Goal: Check status: Check status

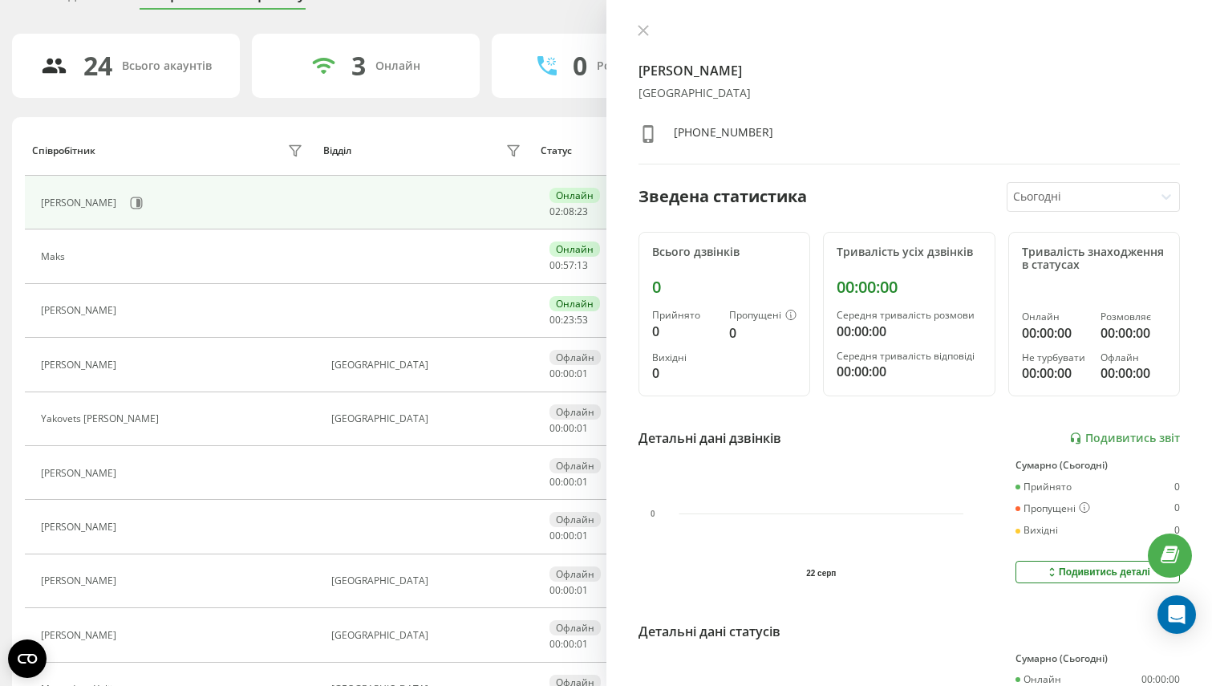
scroll to position [92, 0]
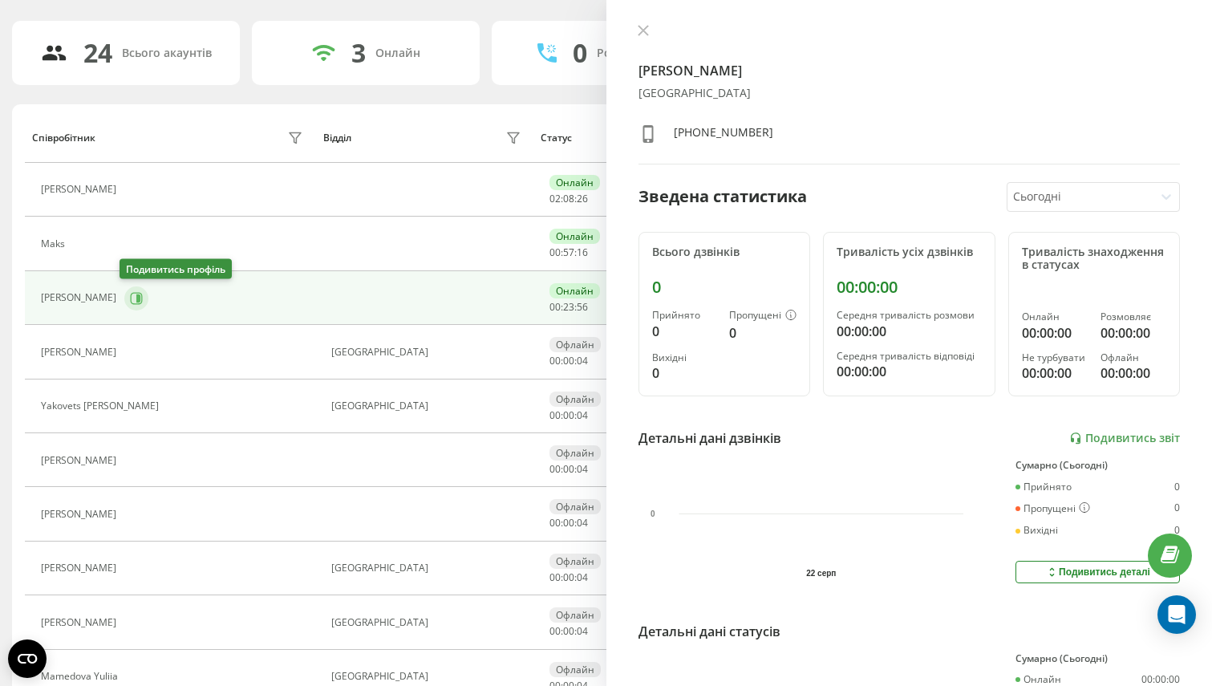
click at [130, 304] on icon at bounding box center [136, 298] width 13 height 13
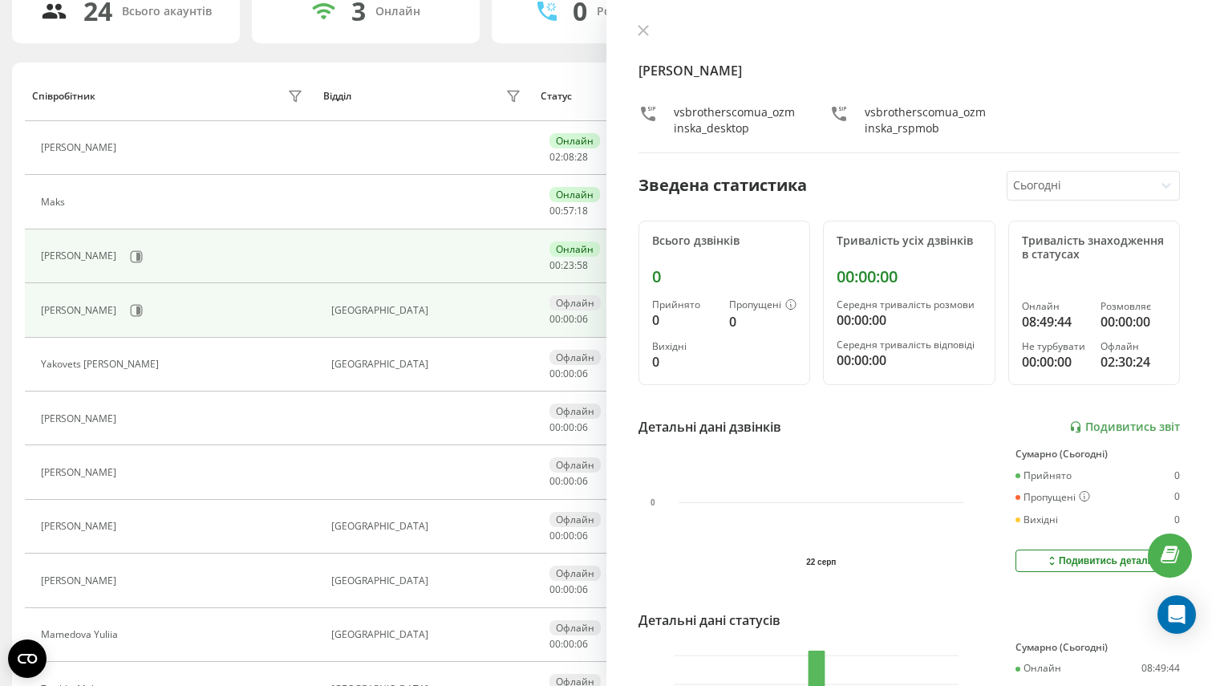
scroll to position [136, 0]
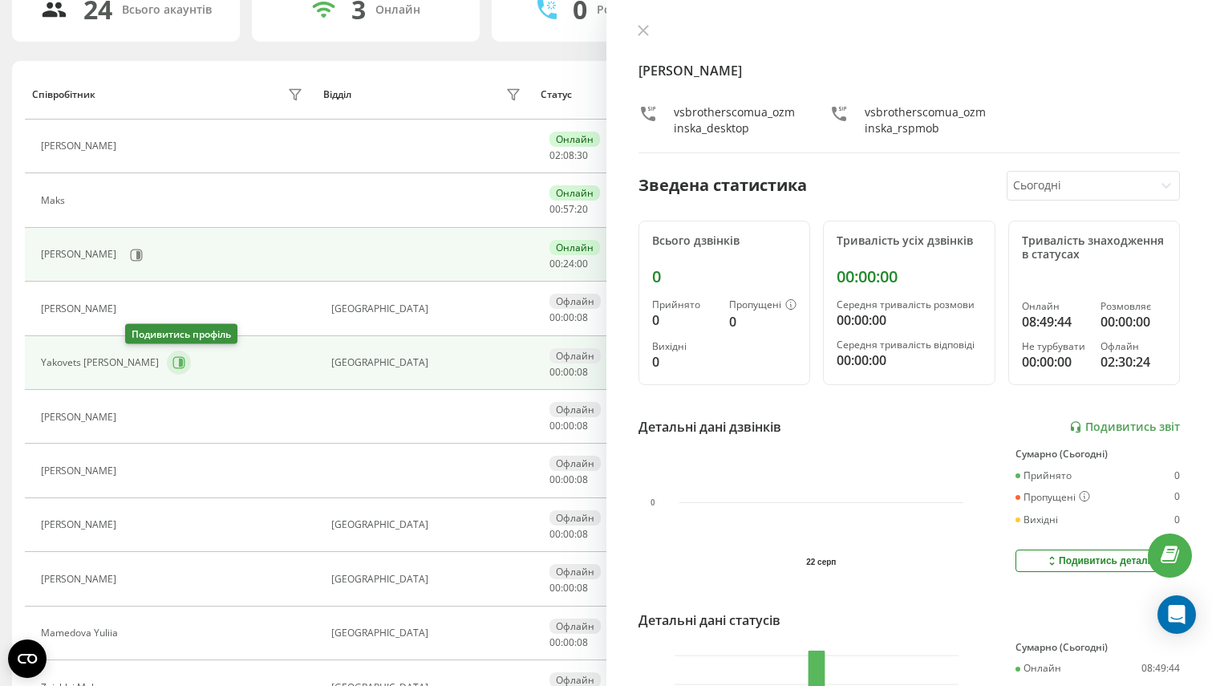
click at [173, 365] on icon at bounding box center [179, 363] width 12 height 12
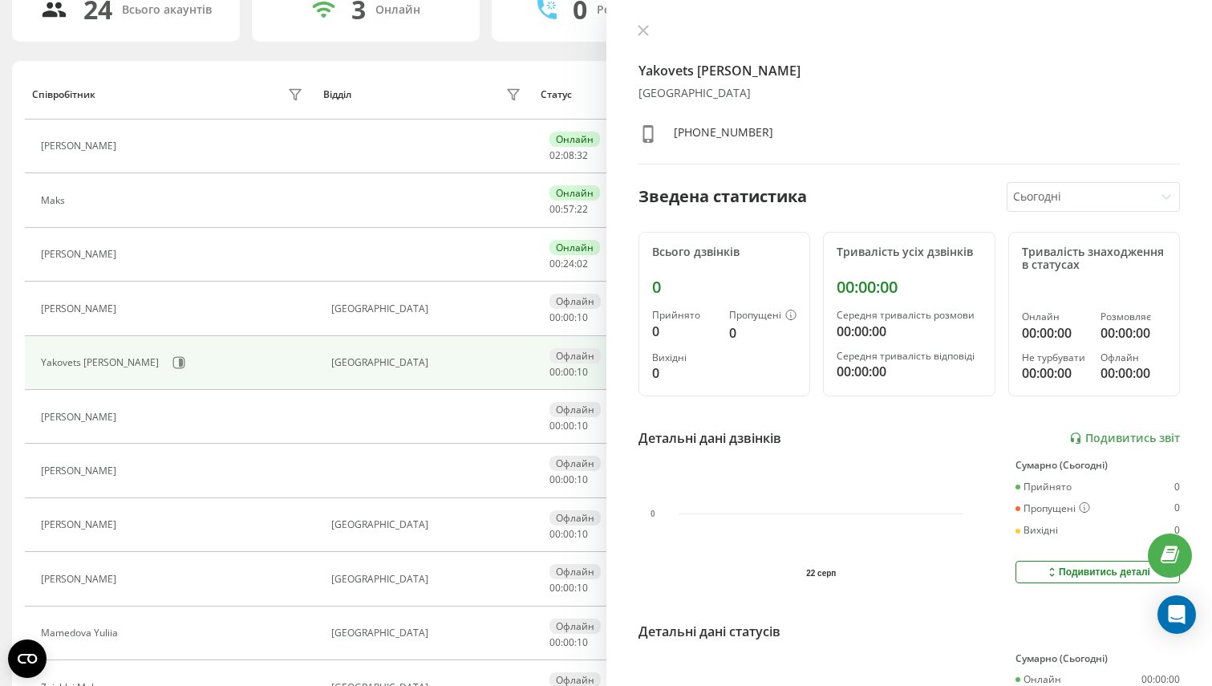
click at [1028, 197] on div at bounding box center [1080, 197] width 134 height 18
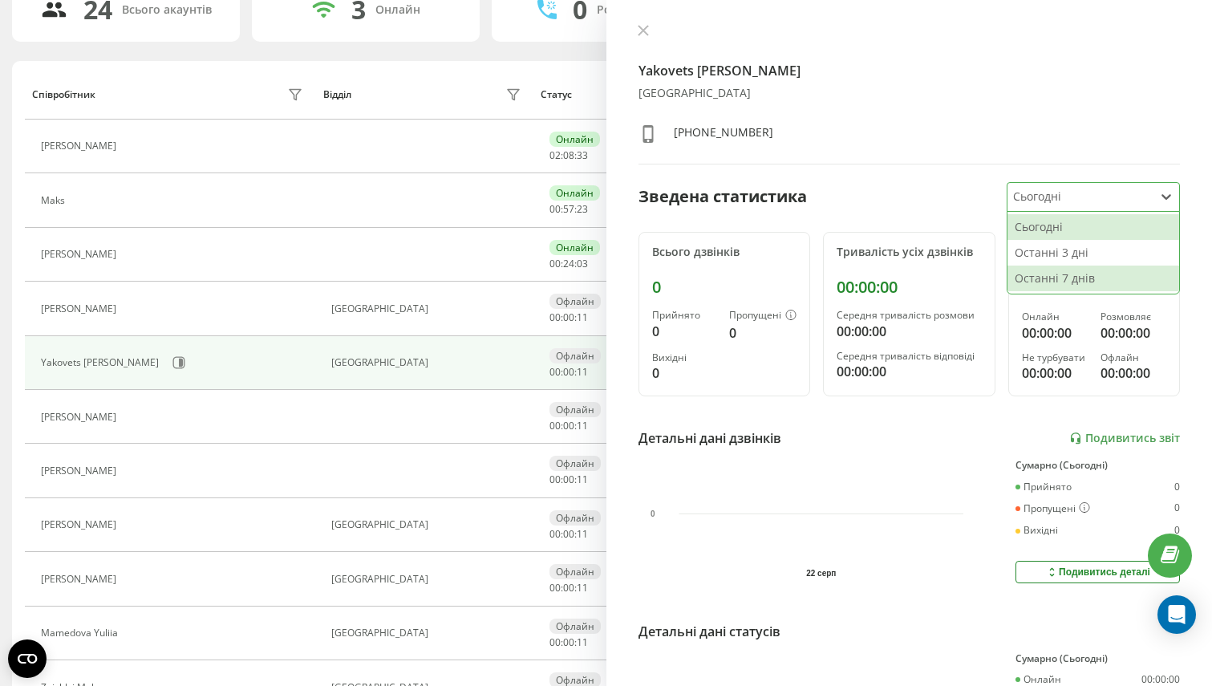
click at [1033, 277] on div "Останні 7 днів" at bounding box center [1094, 279] width 172 height 26
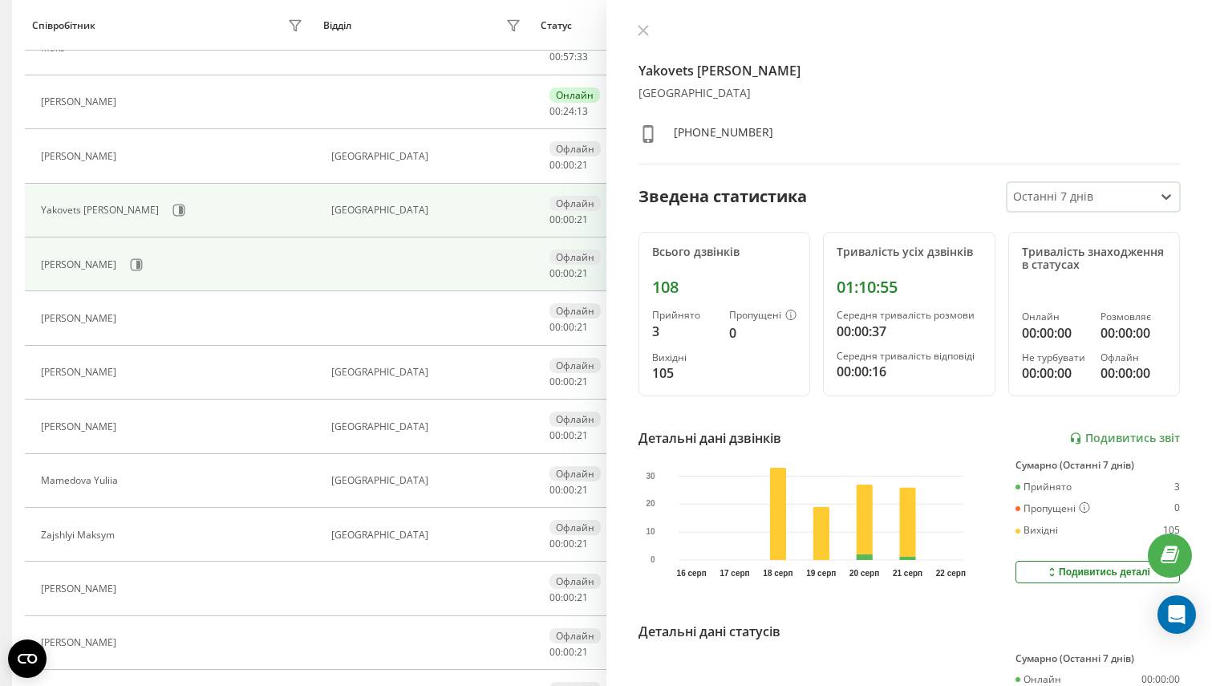
scroll to position [290, 0]
click at [148, 264] on button at bounding box center [136, 263] width 24 height 24
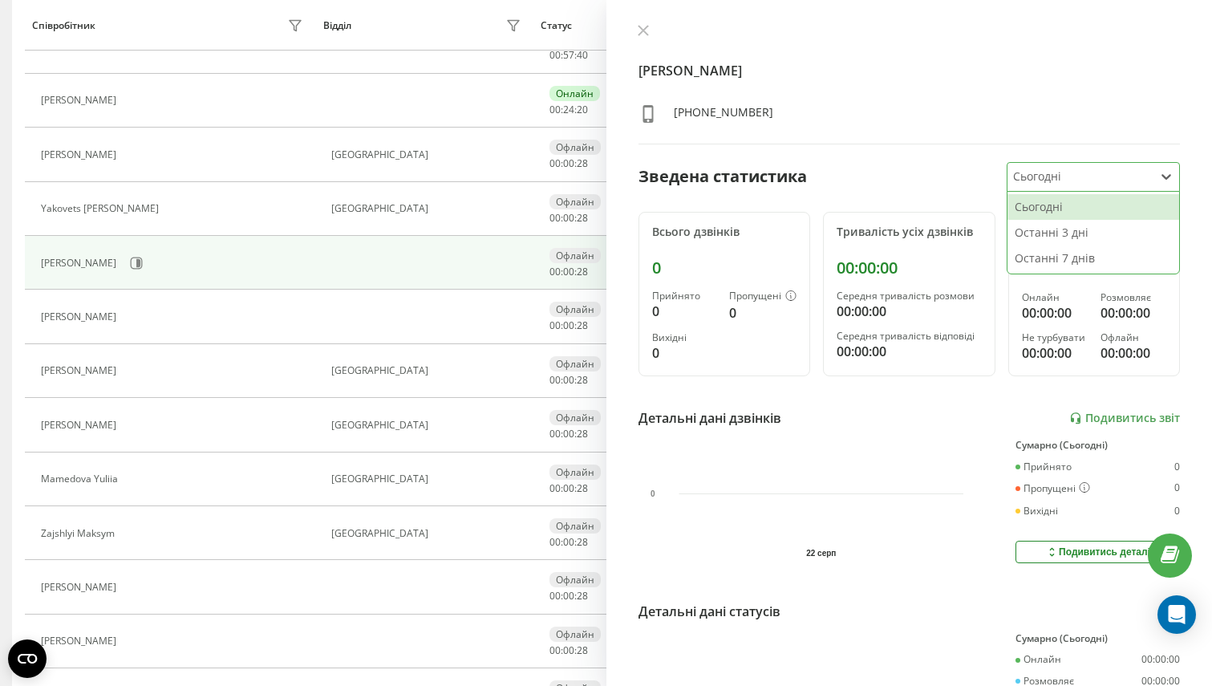
click at [1070, 164] on div "Сьогодні" at bounding box center [1081, 177] width 146 height 28
click at [1041, 248] on div "Останні 7 днів" at bounding box center [1094, 259] width 172 height 26
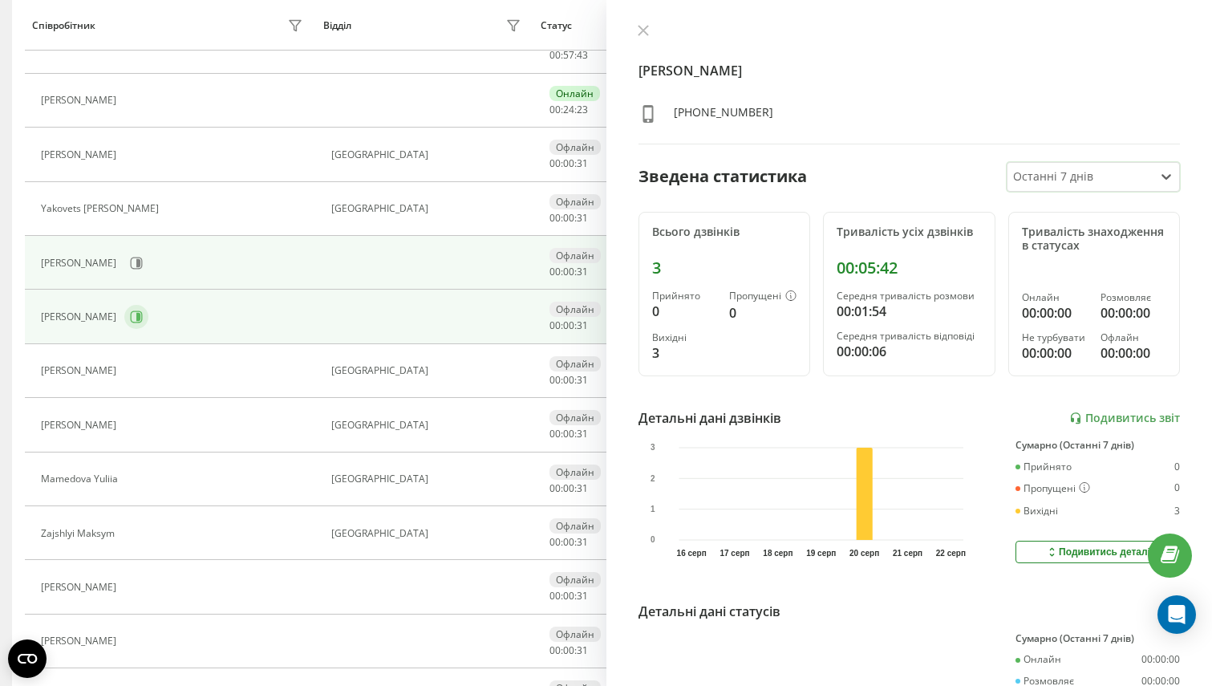
click at [124, 320] on button at bounding box center [136, 317] width 24 height 24
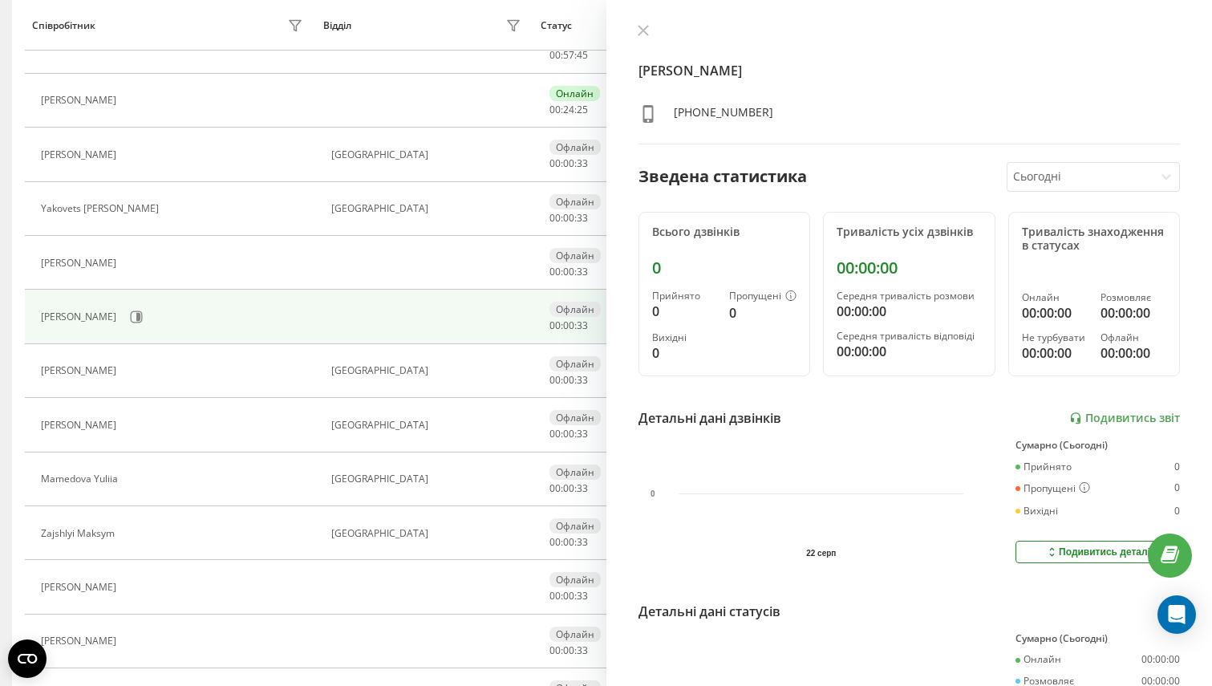
click at [1113, 181] on div at bounding box center [1080, 177] width 134 height 18
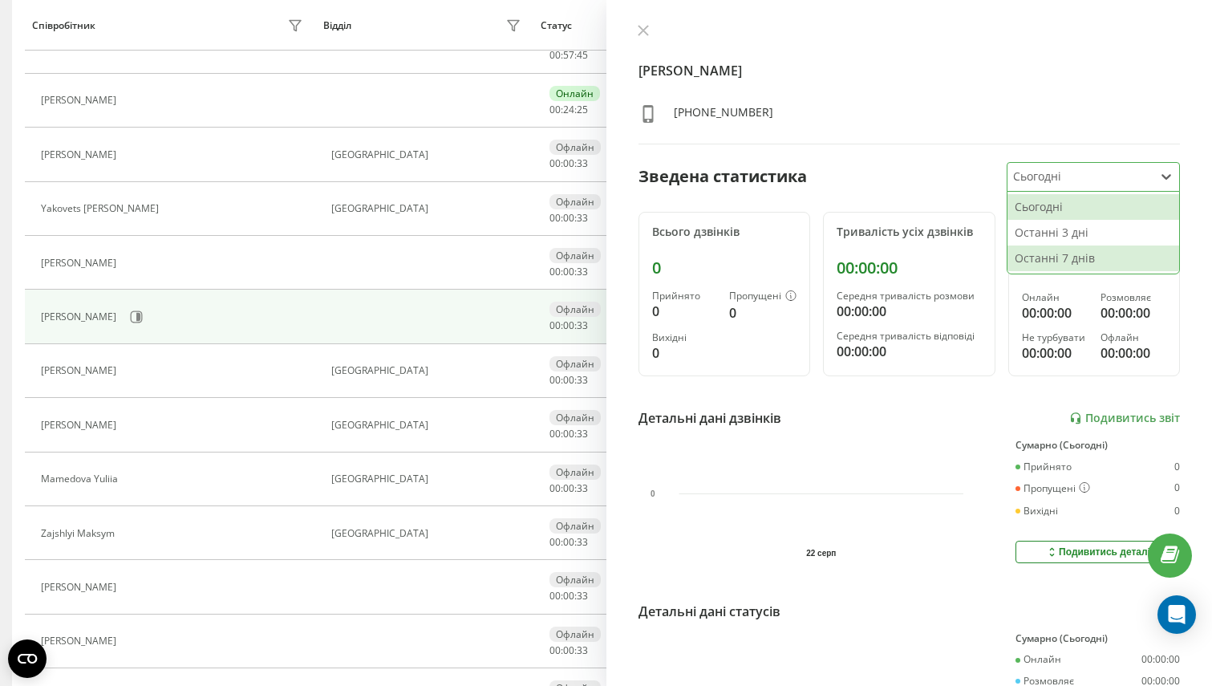
click at [1087, 262] on div "Останні 7 днів" at bounding box center [1094, 259] width 172 height 26
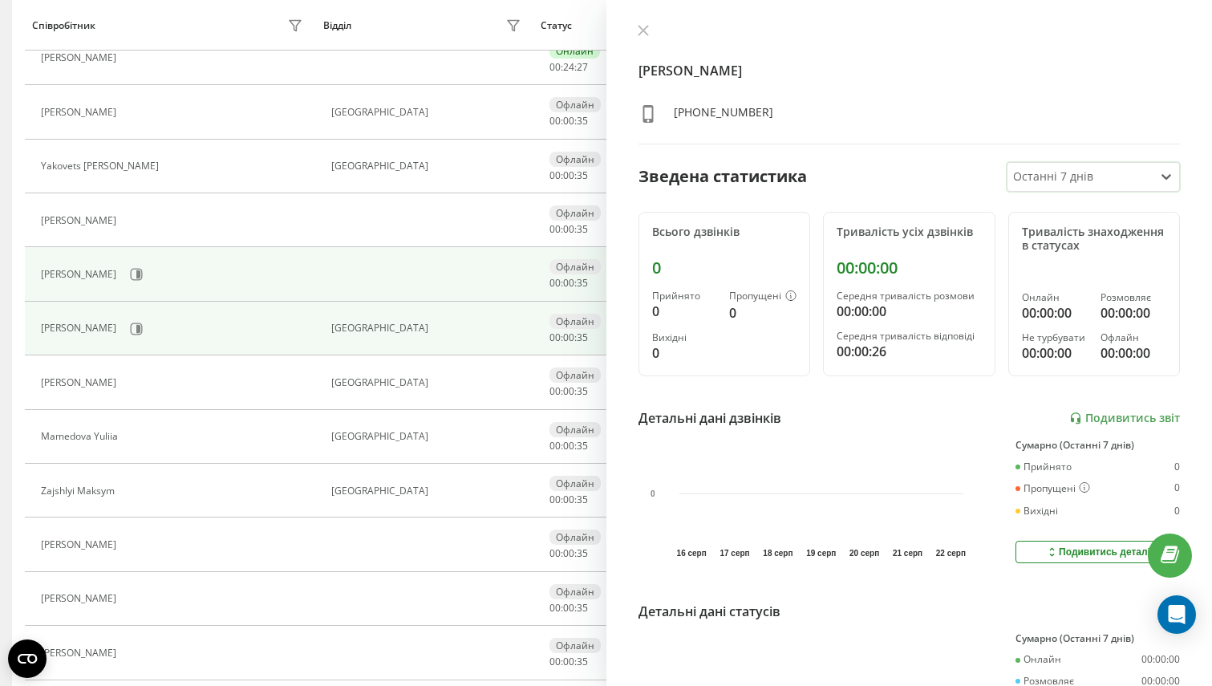
scroll to position [345, 0]
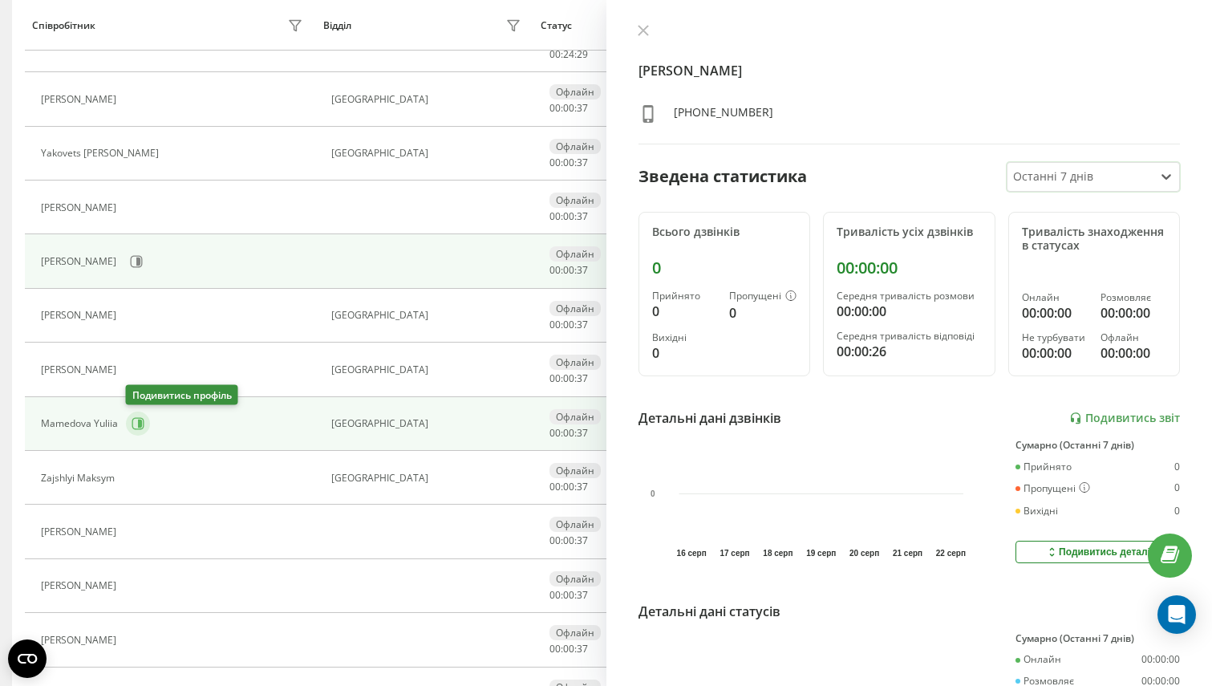
click at [131, 432] on button at bounding box center [138, 424] width 24 height 24
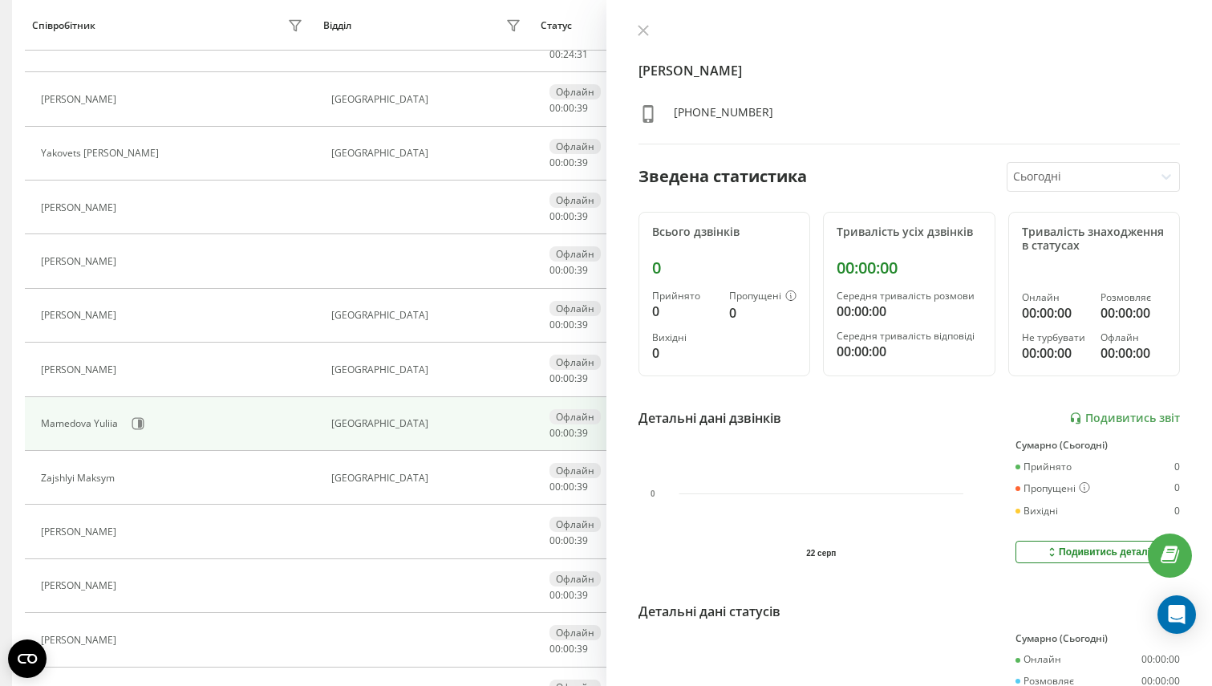
click at [1027, 190] on div "Сьогодні" at bounding box center [1093, 177] width 173 height 30
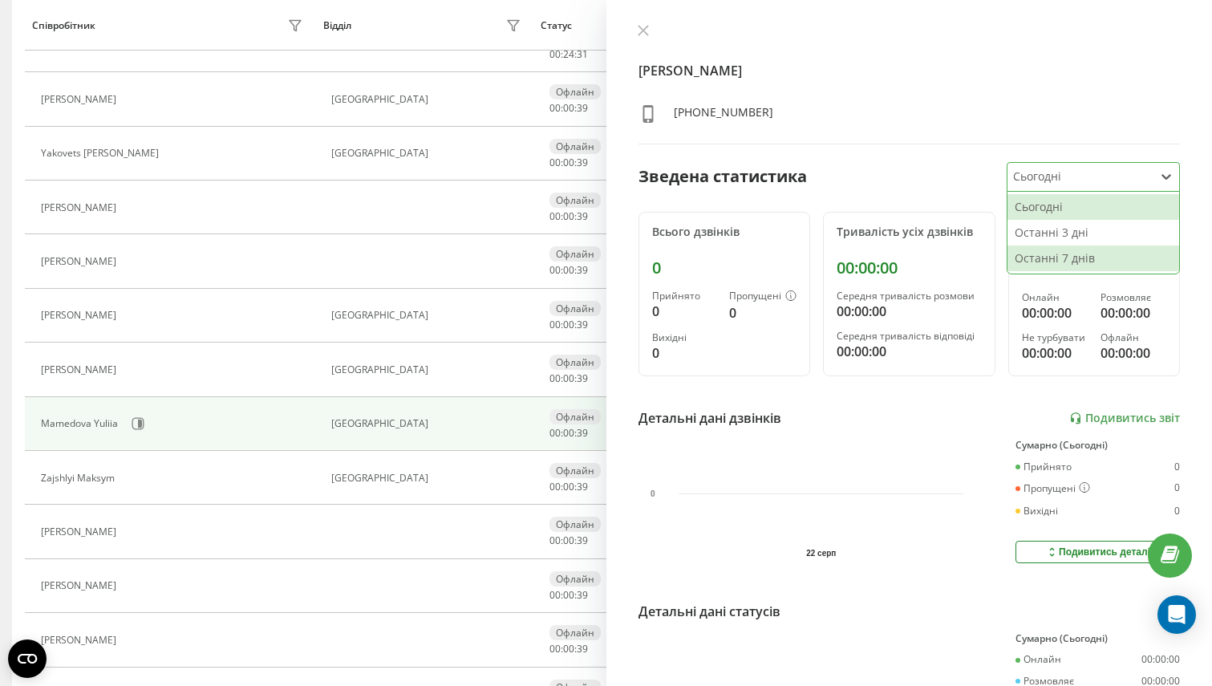
click at [1030, 258] on div "Останні 7 днів" at bounding box center [1094, 259] width 172 height 26
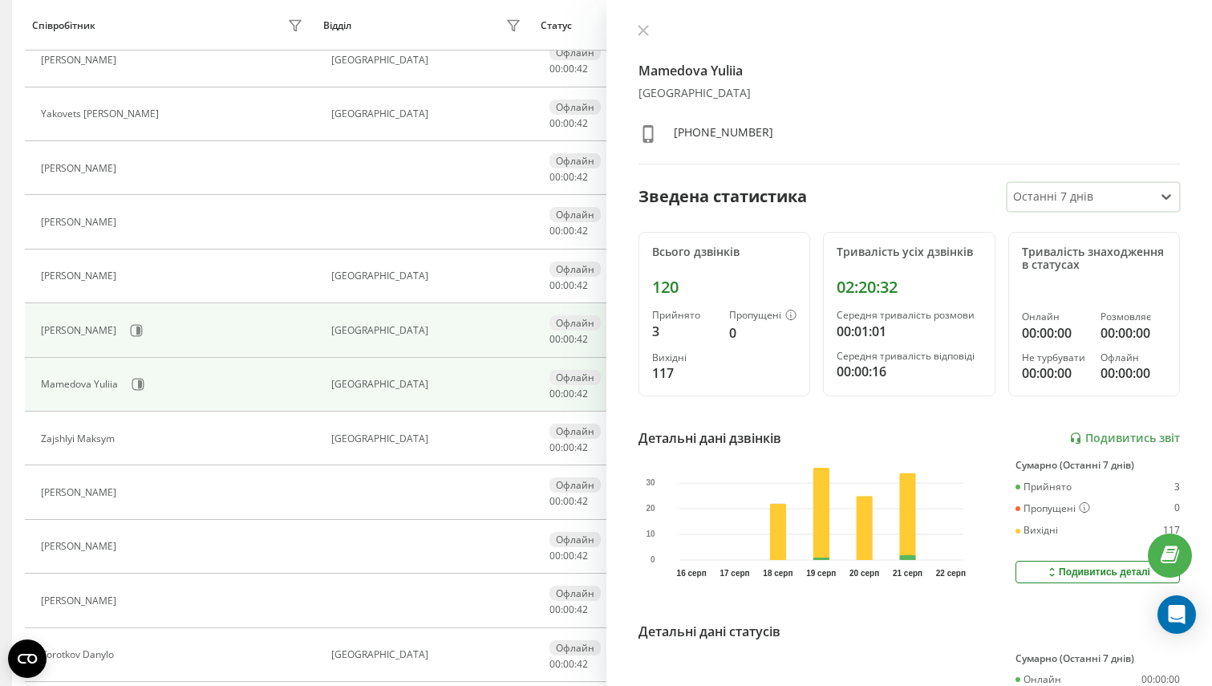
scroll to position [401, 0]
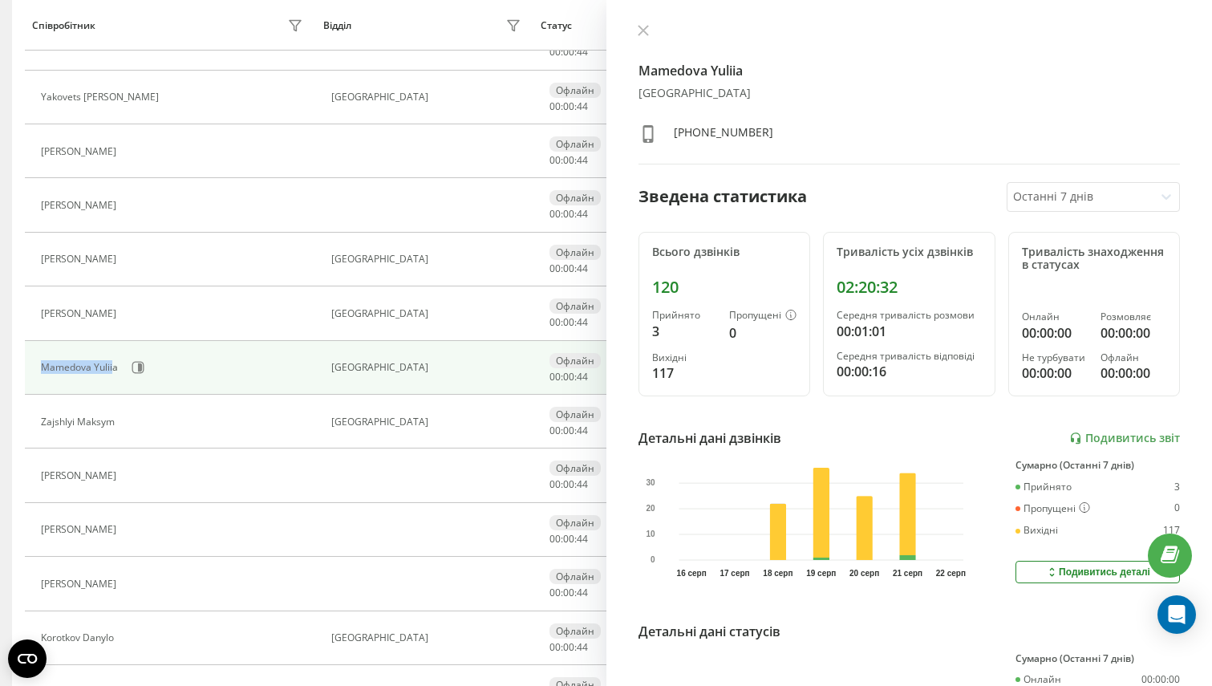
drag, startPoint x: 113, startPoint y: 363, endPoint x: 41, endPoint y: 361, distance: 72.3
click at [41, 362] on div "Mamedova Yuliia" at bounding box center [81, 367] width 81 height 11
drag, startPoint x: 71, startPoint y: 359, endPoint x: 28, endPoint y: 353, distance: 43.0
click at [28, 353] on td "Mamedova Yuliia" at bounding box center [170, 368] width 290 height 54
drag, startPoint x: 35, startPoint y: 363, endPoint x: 120, endPoint y: 365, distance: 85.9
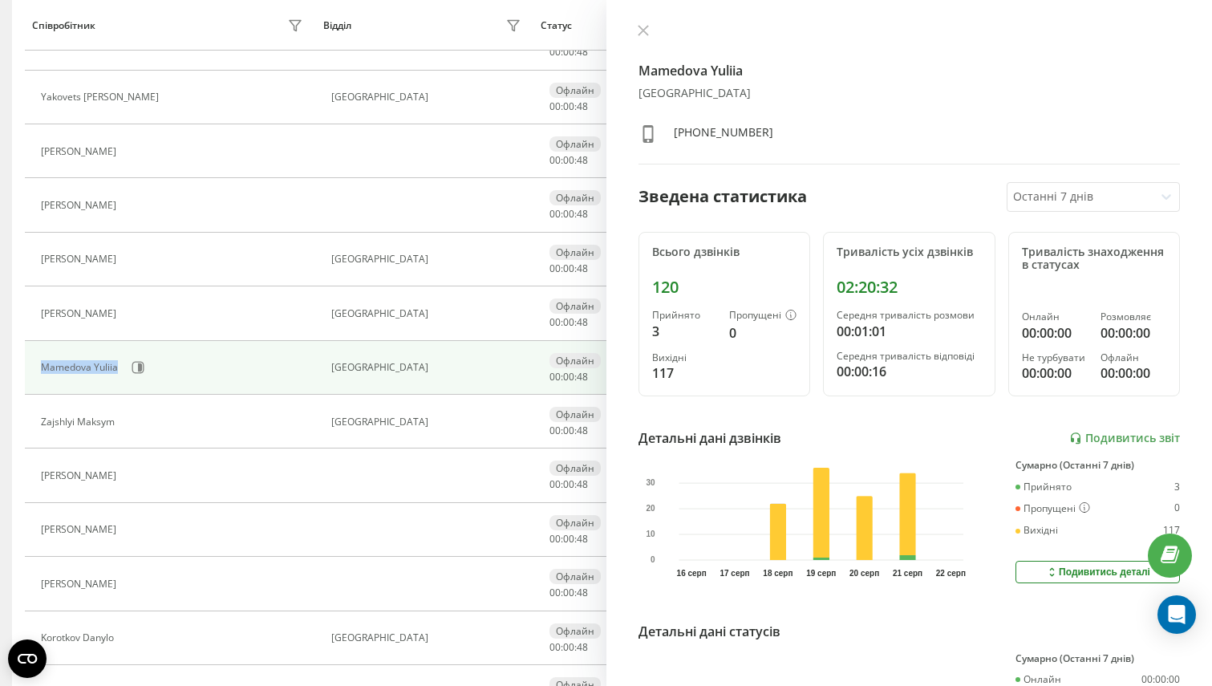
click at [120, 365] on td "Mamedova Yuliia" at bounding box center [170, 368] width 290 height 54
copy div "Mamedova Yuliia"
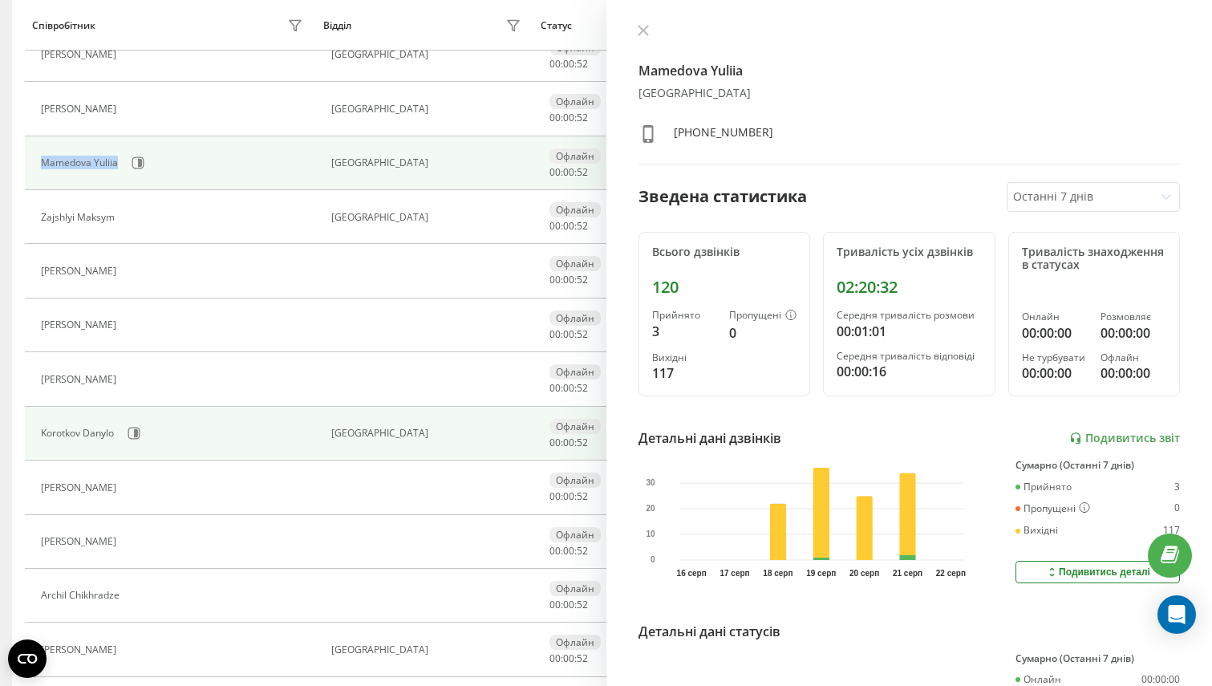
scroll to position [615, 0]
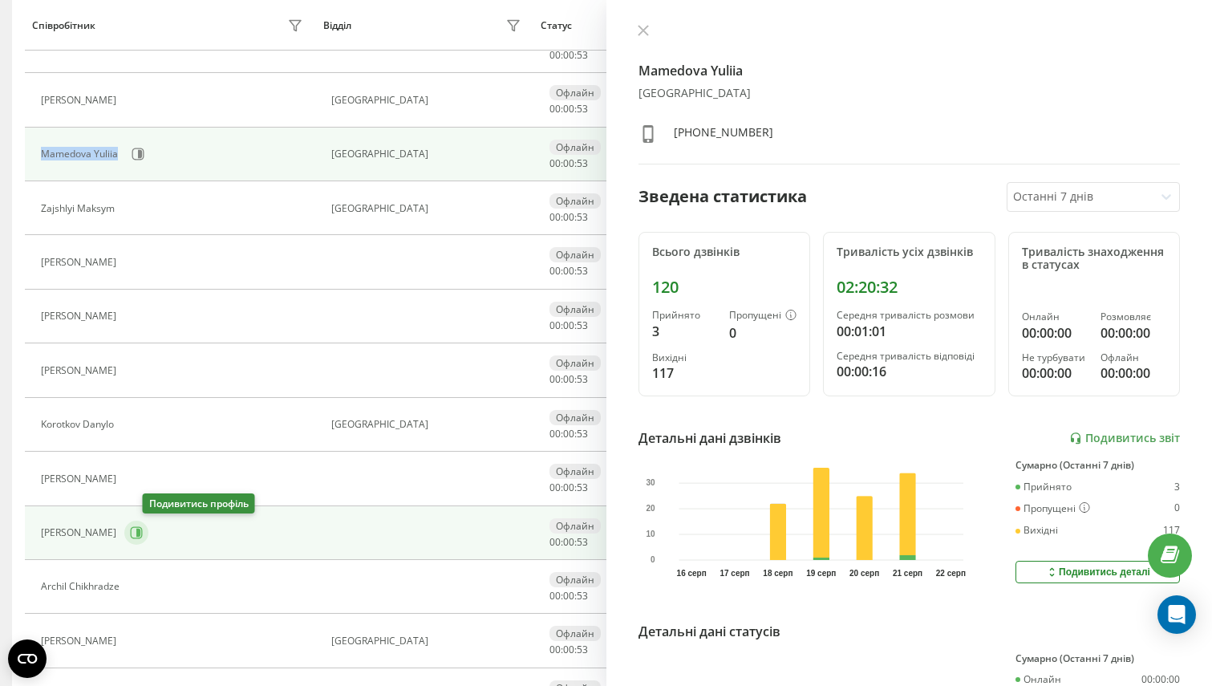
click at [148, 534] on button at bounding box center [136, 533] width 24 height 24
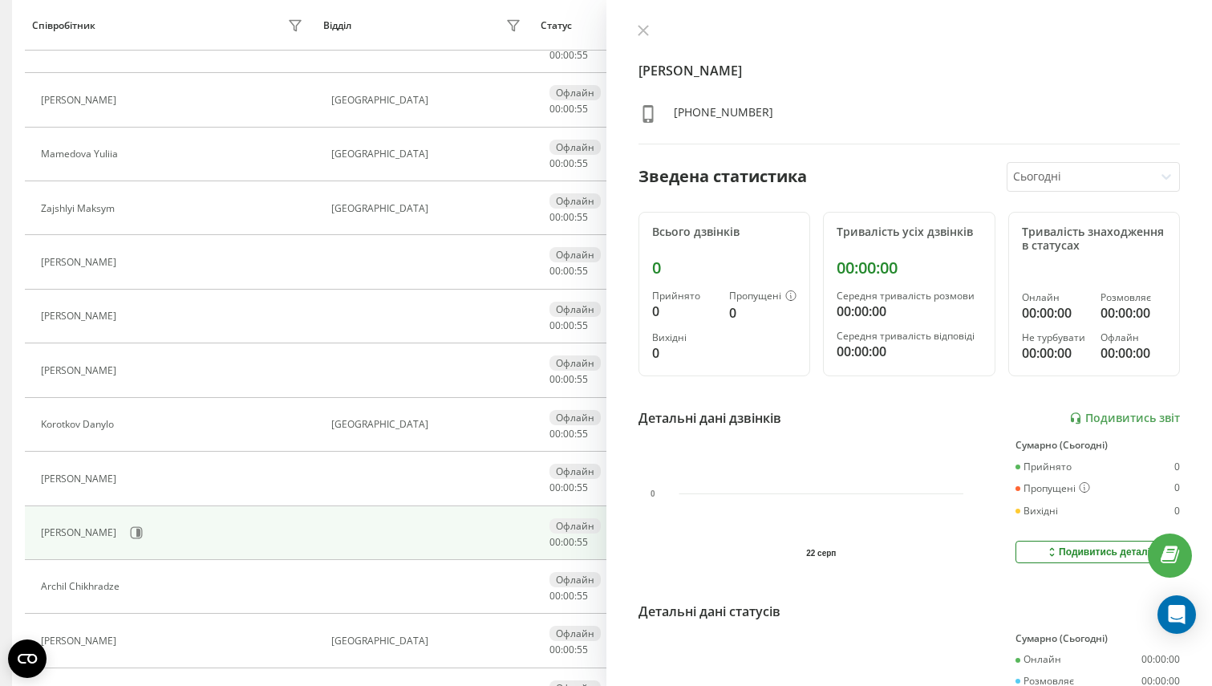
click at [1125, 181] on div at bounding box center [1080, 177] width 134 height 18
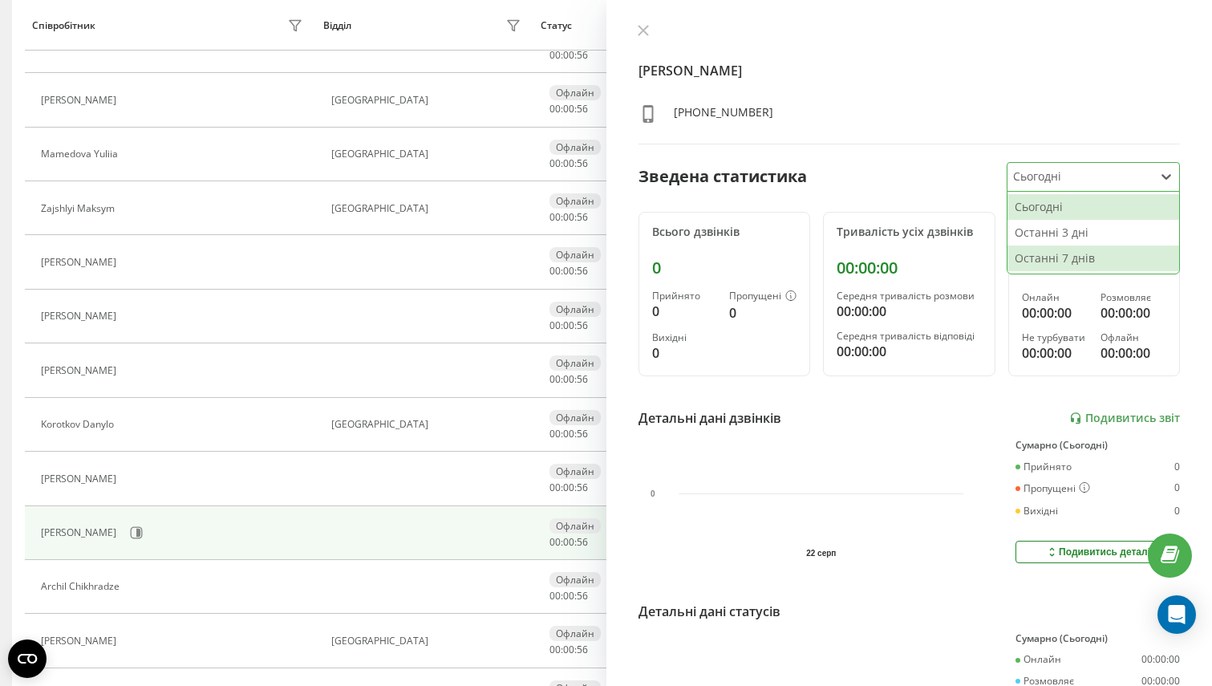
click at [1098, 262] on div "Останні 7 днів" at bounding box center [1094, 259] width 172 height 26
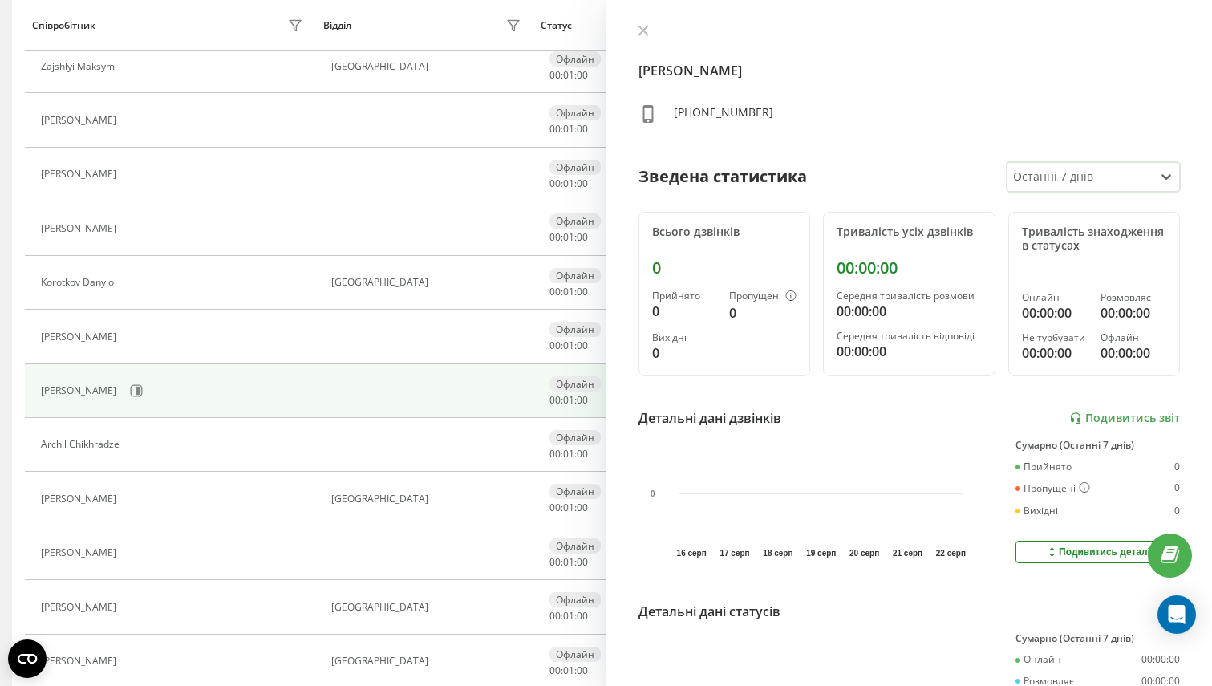
scroll to position [796, 0]
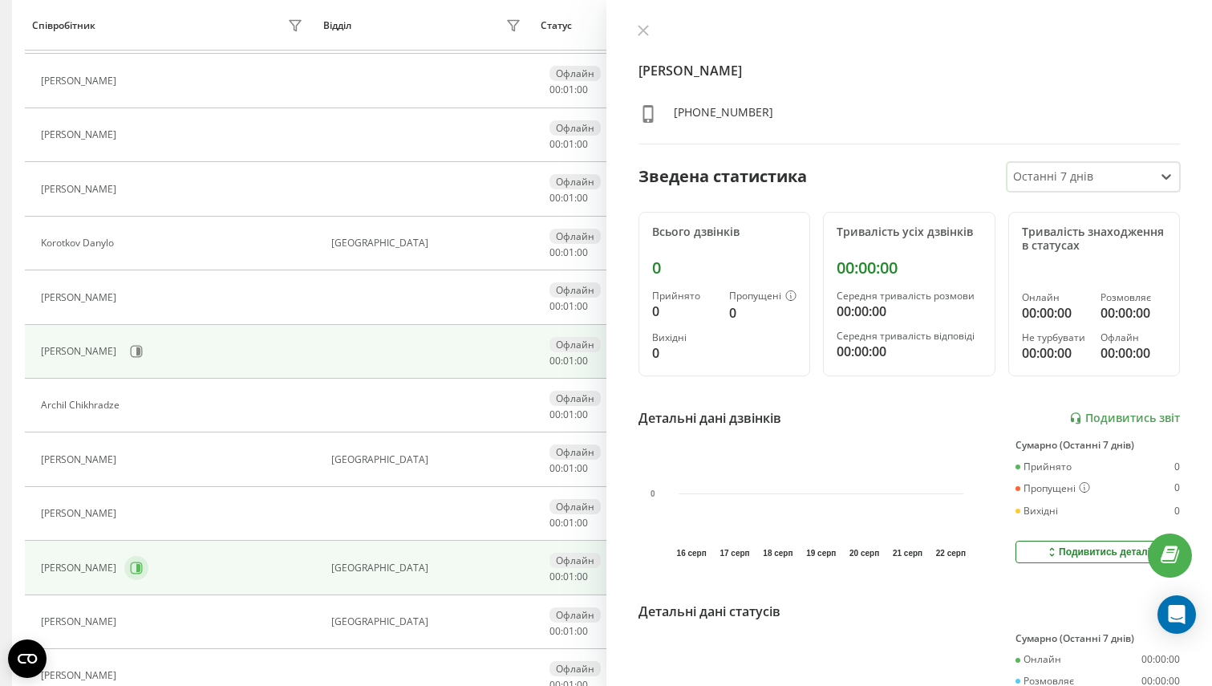
click at [130, 566] on icon at bounding box center [136, 568] width 13 height 13
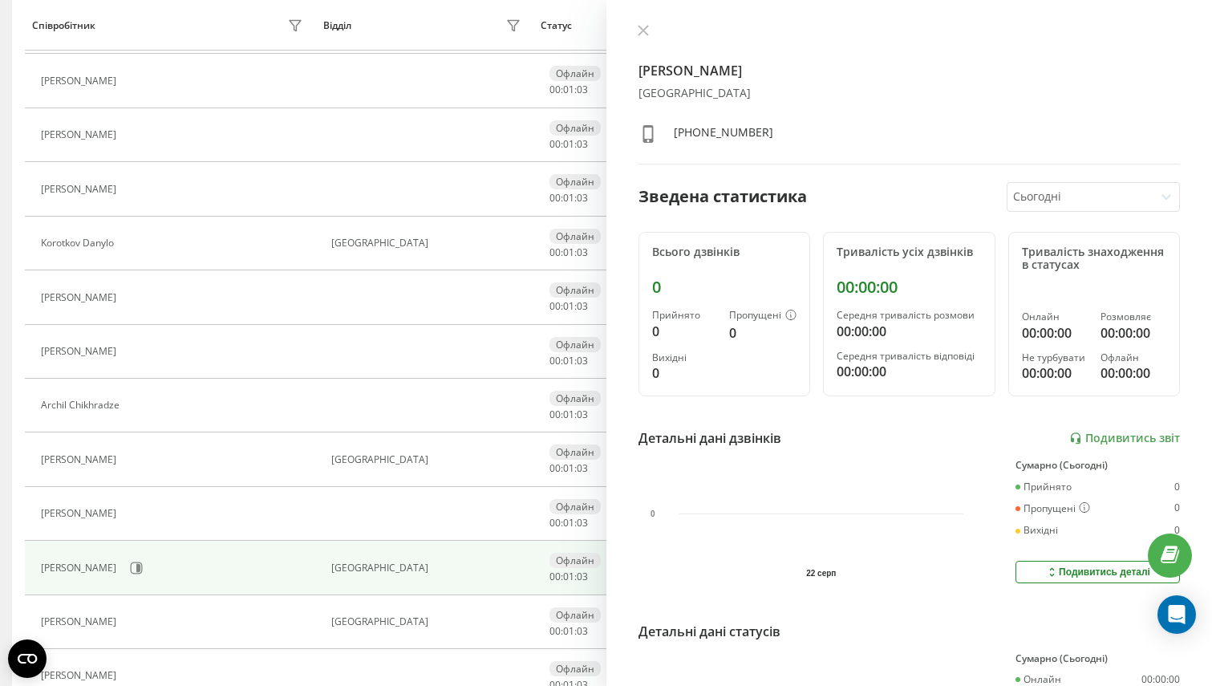
click at [1071, 213] on div "[PERSON_NAME] КиевЛьвов [PHONE_NUMBER] Зведена статистика Сьогодні Всього дзвін…" at bounding box center [910, 343] width 607 height 686
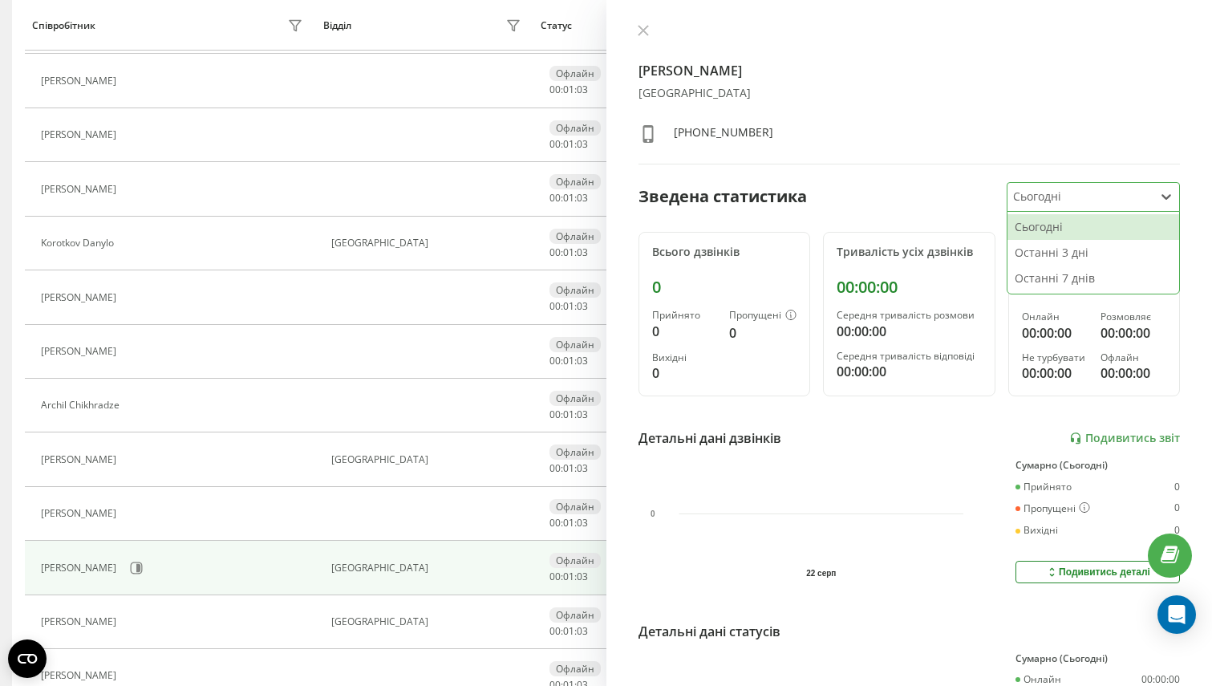
click at [1058, 200] on div at bounding box center [1080, 197] width 134 height 18
click at [1058, 270] on div "Останні 7 днів" at bounding box center [1094, 279] width 172 height 26
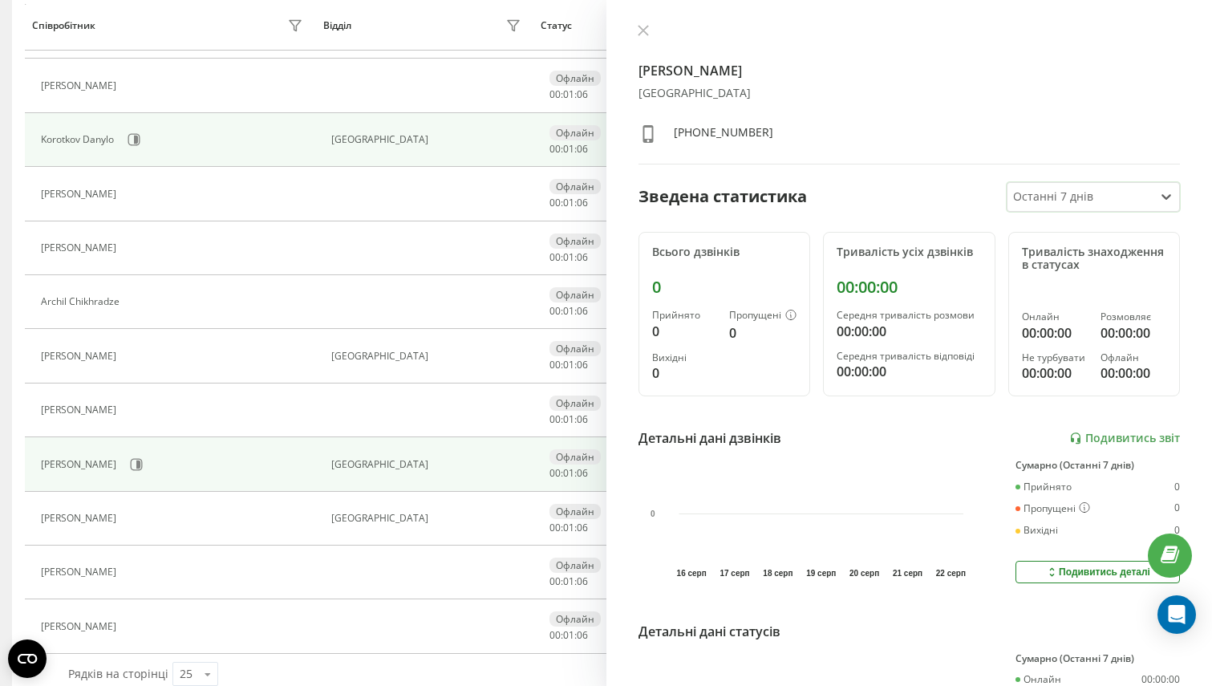
scroll to position [927, 0]
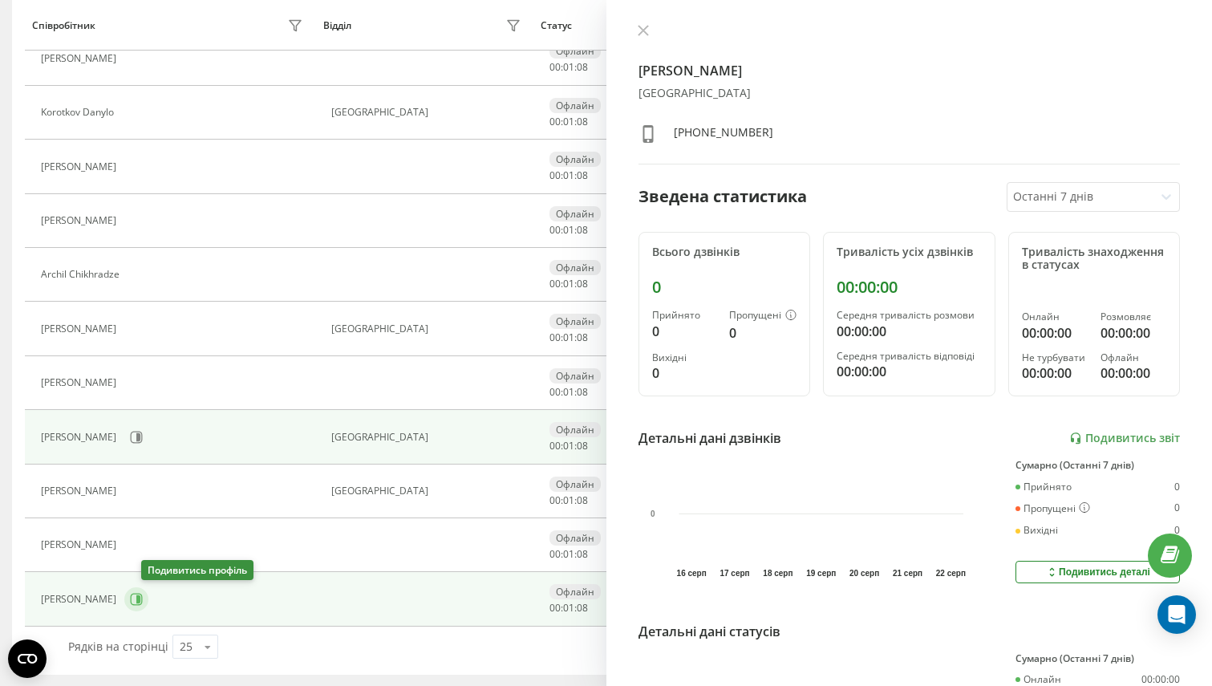
click at [140, 601] on icon at bounding box center [138, 599] width 4 height 8
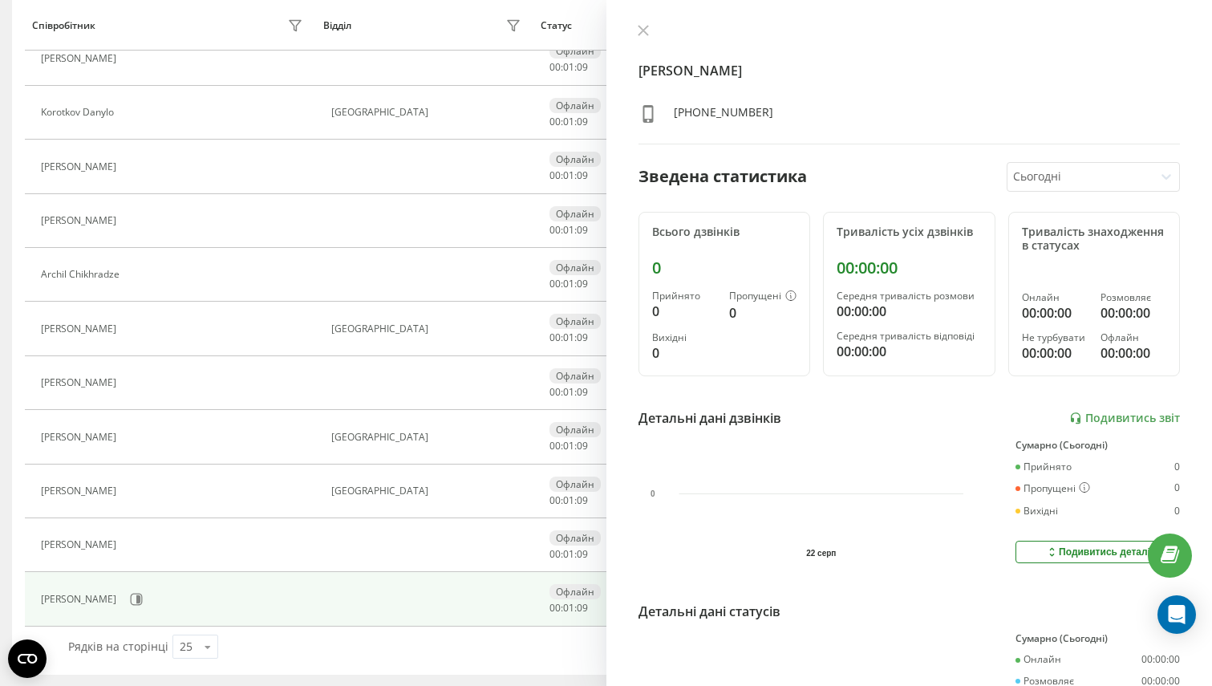
click at [1066, 193] on div "[PERSON_NAME] [PHONE_NUMBER] Зведена статистика Сьогодні Всього дзвінків 0 Прий…" at bounding box center [910, 343] width 607 height 686
click at [1066, 157] on div "[PERSON_NAME] [PHONE_NUMBER] Зведена статистика Сьогодні Всього дзвінків 0 Прий…" at bounding box center [910, 343] width 607 height 686
click at [1066, 164] on div "Сьогодні" at bounding box center [1081, 177] width 146 height 28
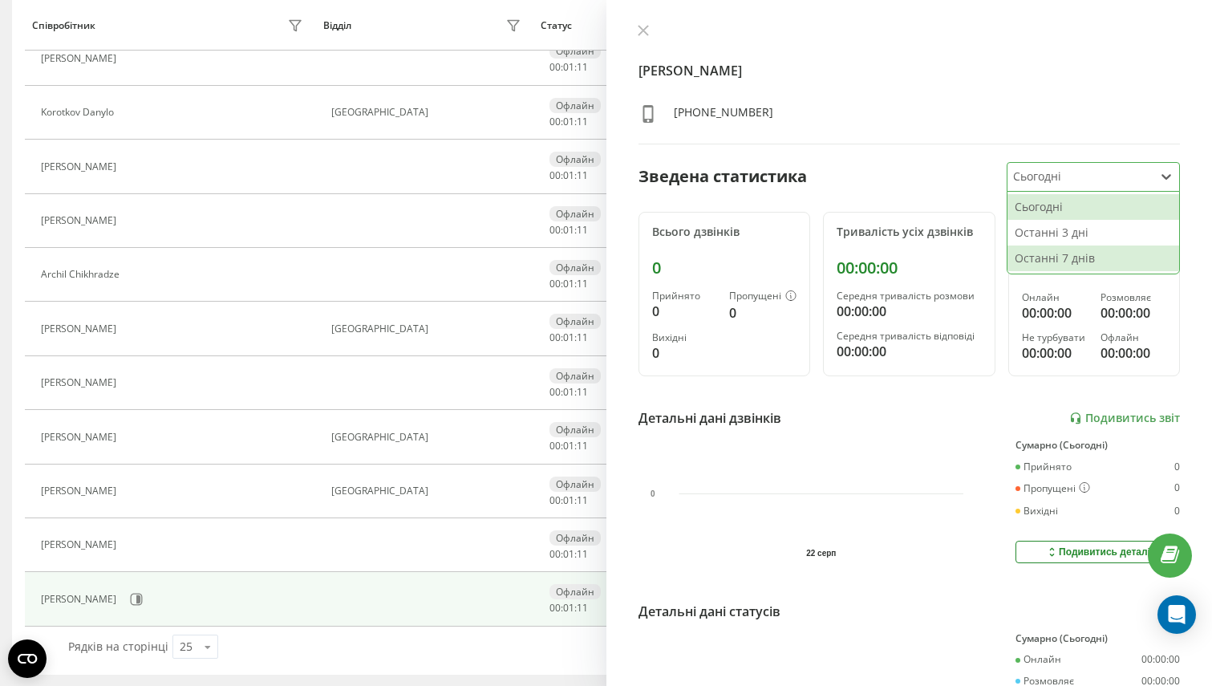
click at [1072, 254] on div "Останні 7 днів" at bounding box center [1094, 259] width 172 height 26
